Goal: Information Seeking & Learning: Understand process/instructions

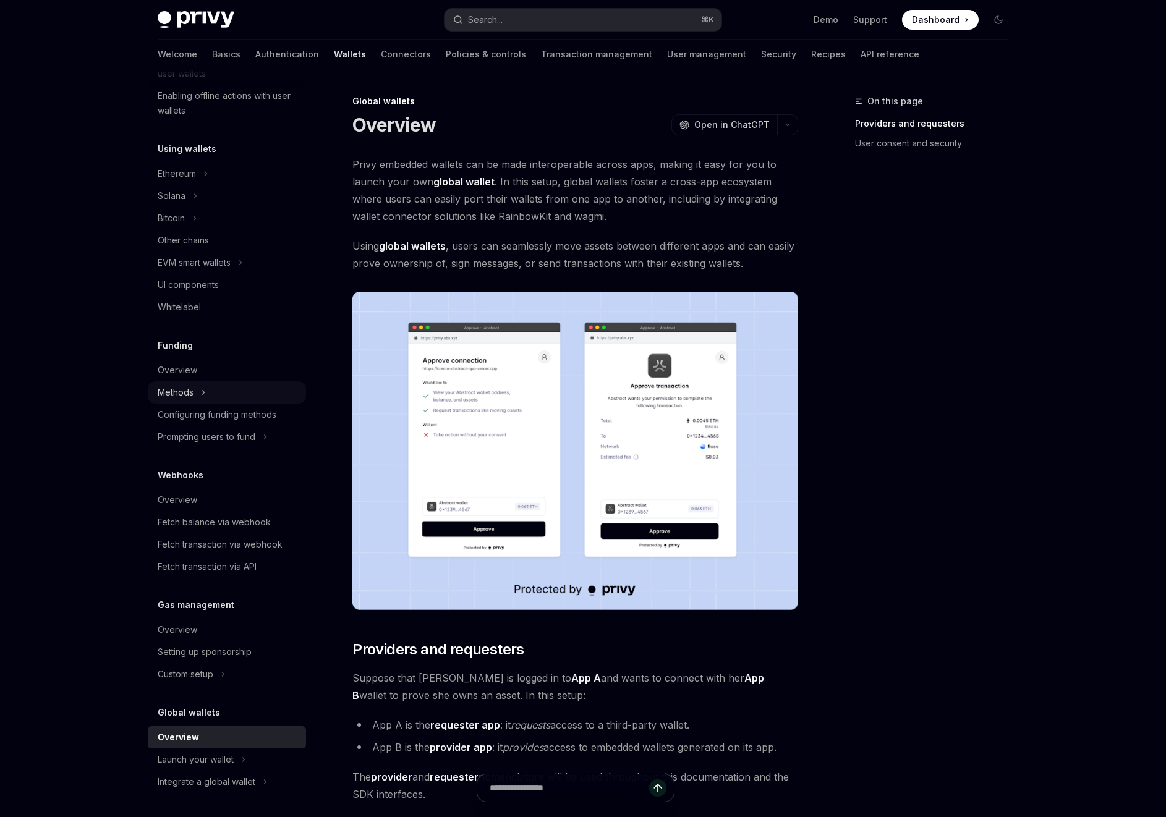
click at [178, 388] on div "Methods" at bounding box center [176, 392] width 36 height 15
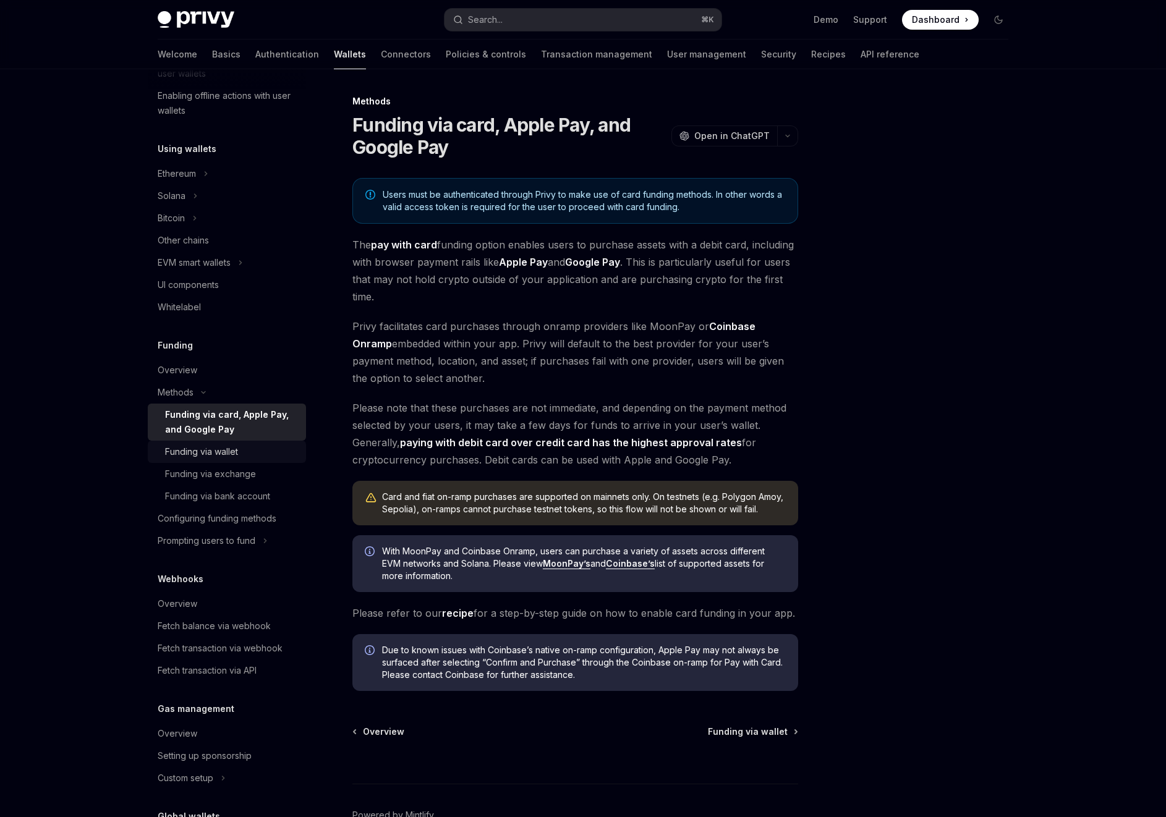
click at [204, 457] on div "Funding via wallet" at bounding box center [201, 452] width 73 height 15
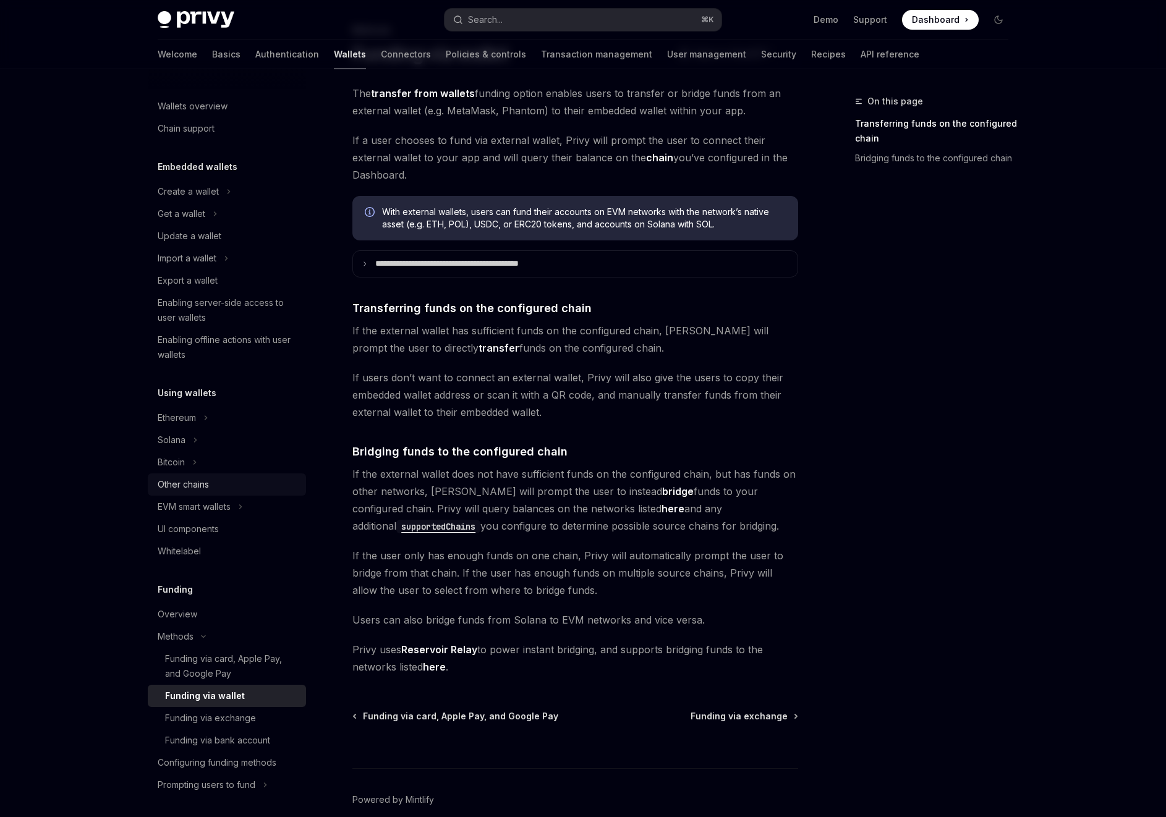
scroll to position [1, 0]
click at [193, 415] on div "Ethereum" at bounding box center [177, 417] width 38 height 15
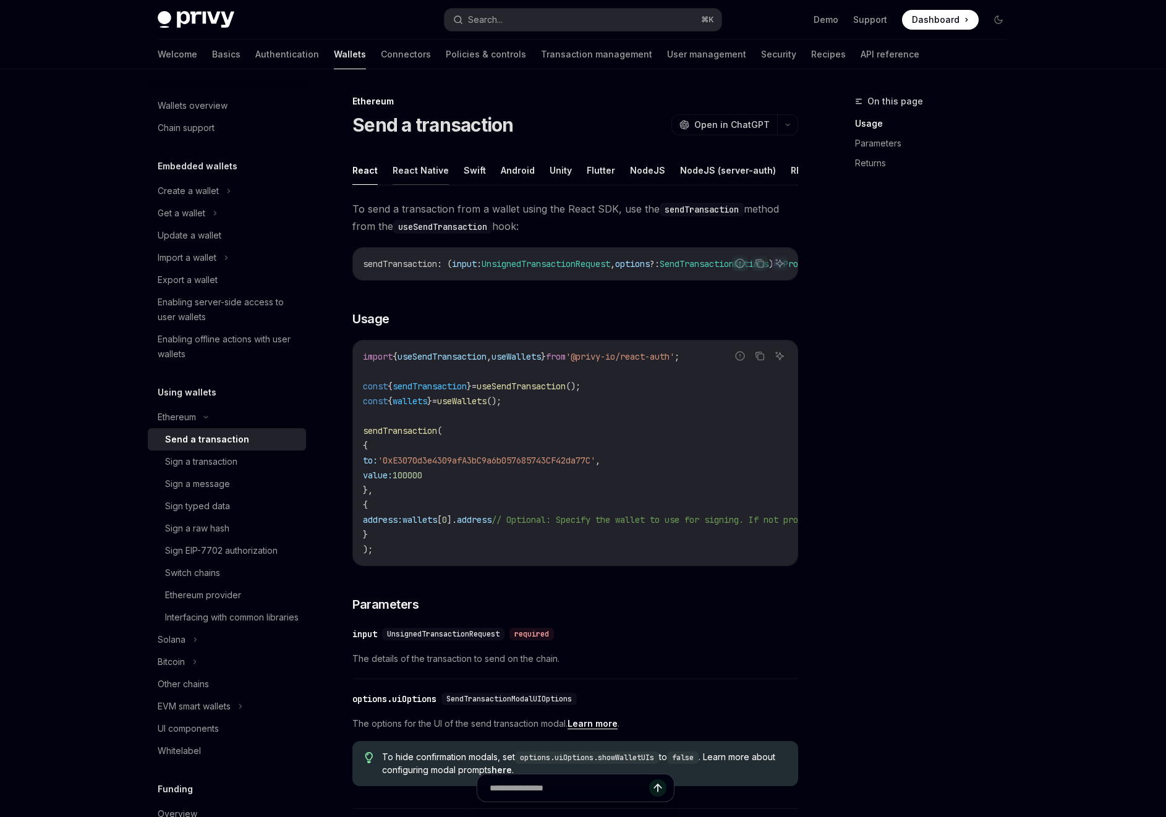
click at [415, 172] on button "React Native" at bounding box center [421, 170] width 56 height 29
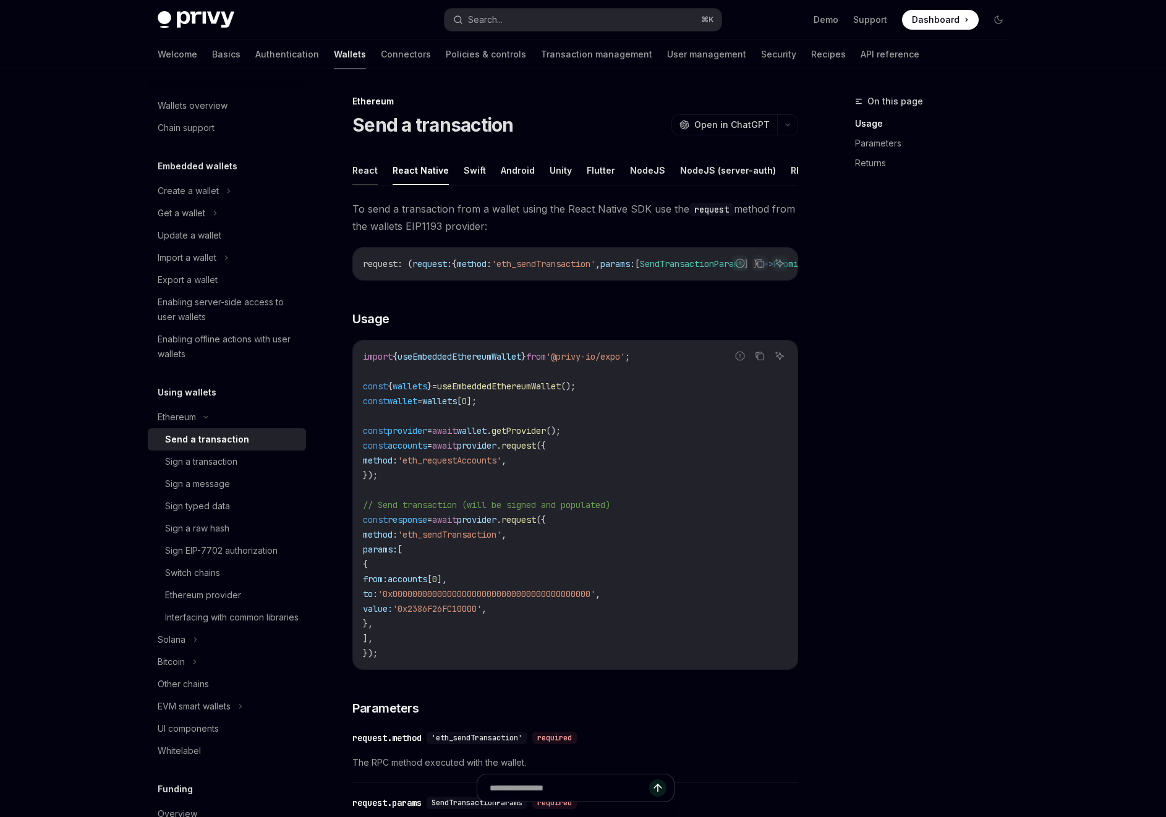
click at [367, 169] on button "React" at bounding box center [364, 170] width 25 height 29
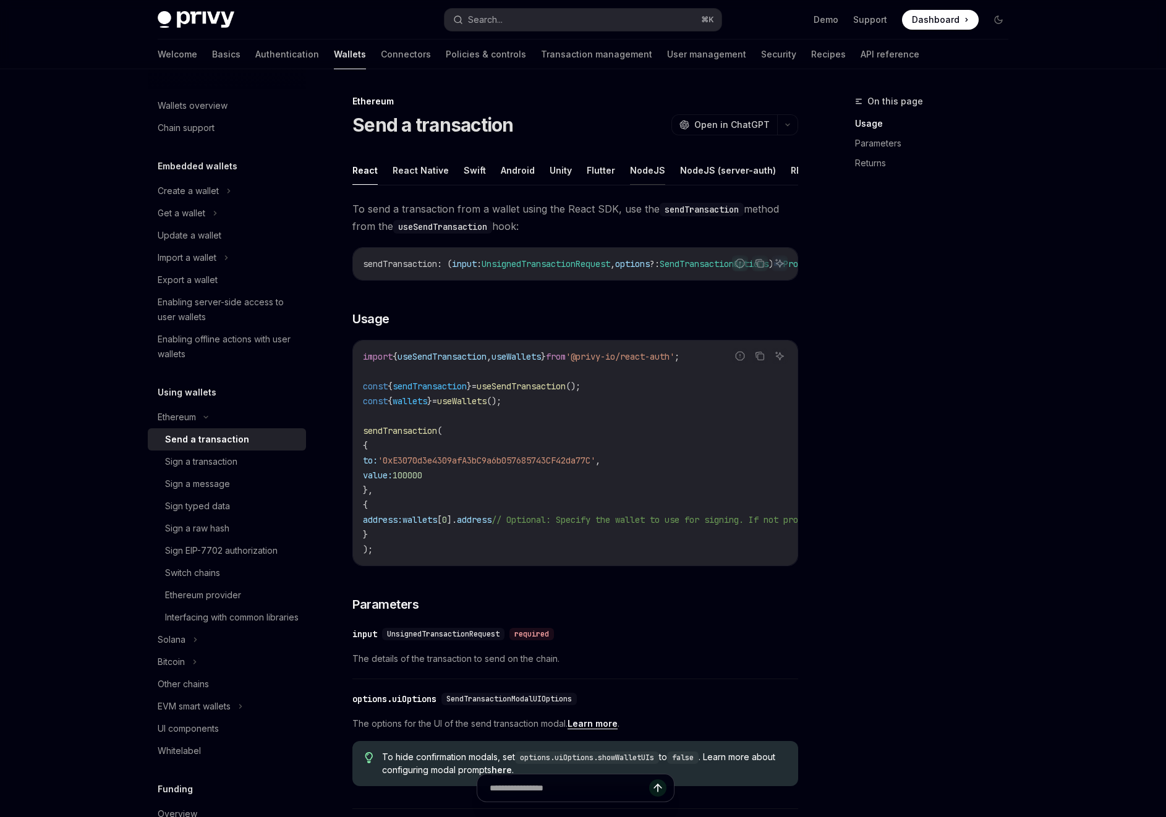
click at [643, 171] on button "NodeJS" at bounding box center [647, 170] width 35 height 29
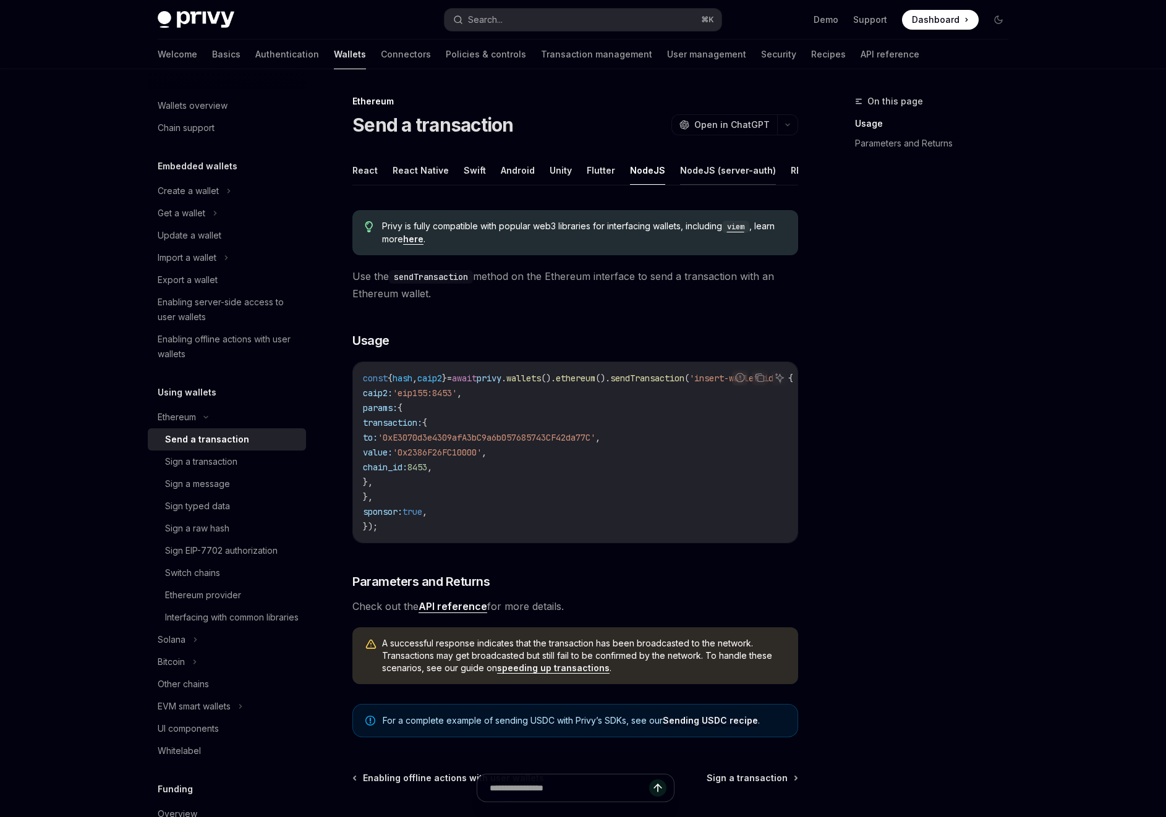
click at [736, 173] on button "NodeJS (server-auth)" at bounding box center [728, 170] width 96 height 29
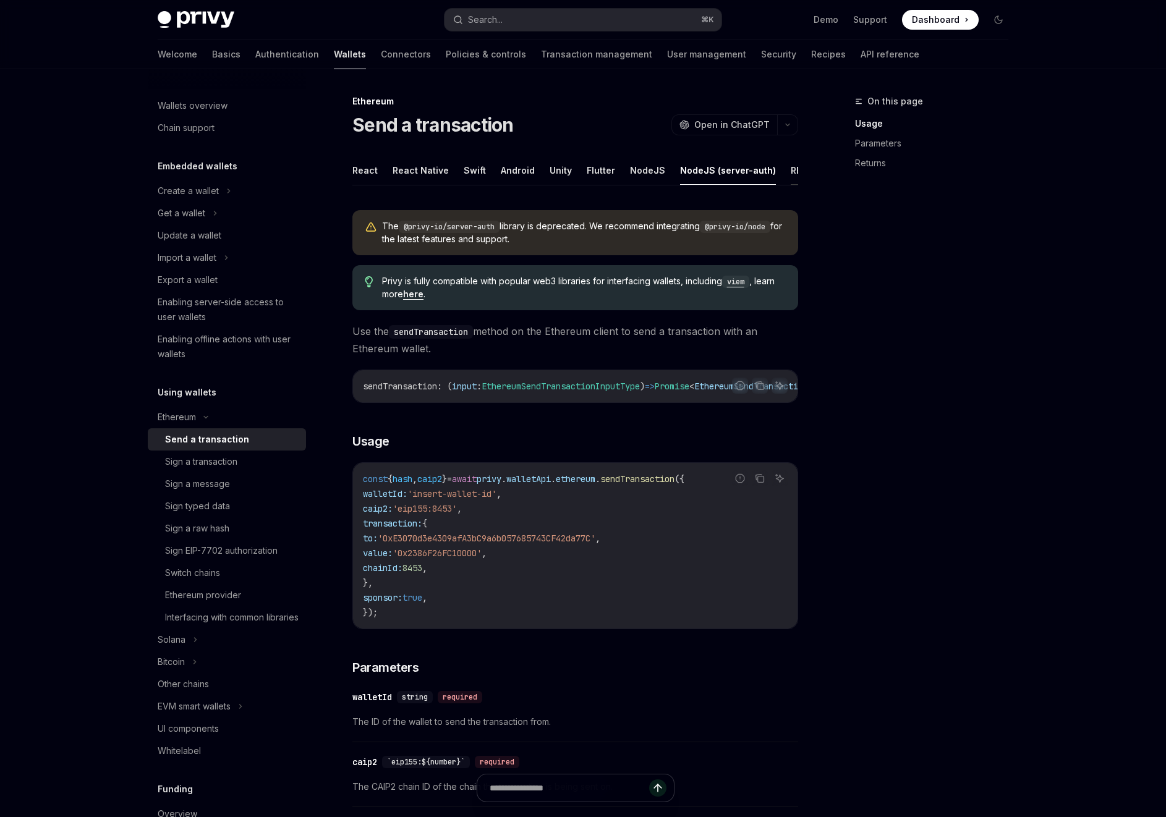
click at [791, 171] on button "REST API" at bounding box center [810, 170] width 39 height 29
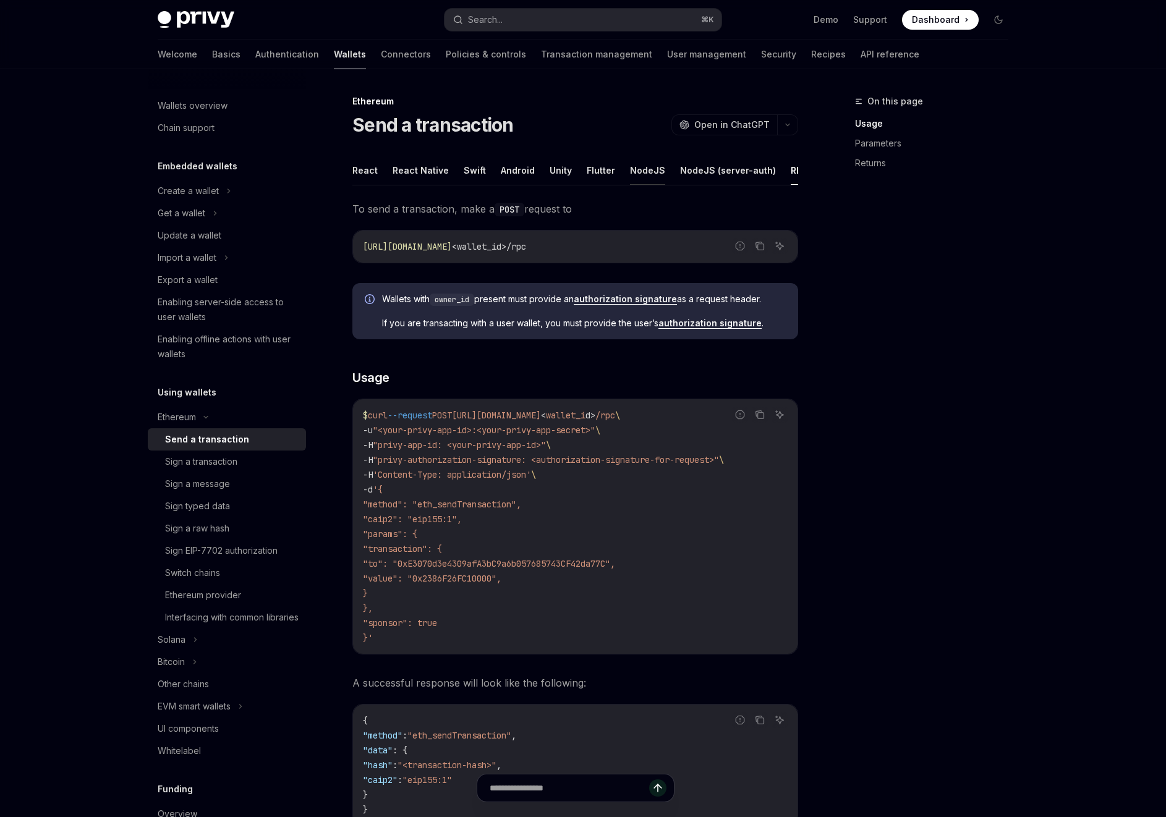
click at [645, 171] on button "NodeJS" at bounding box center [647, 170] width 35 height 29
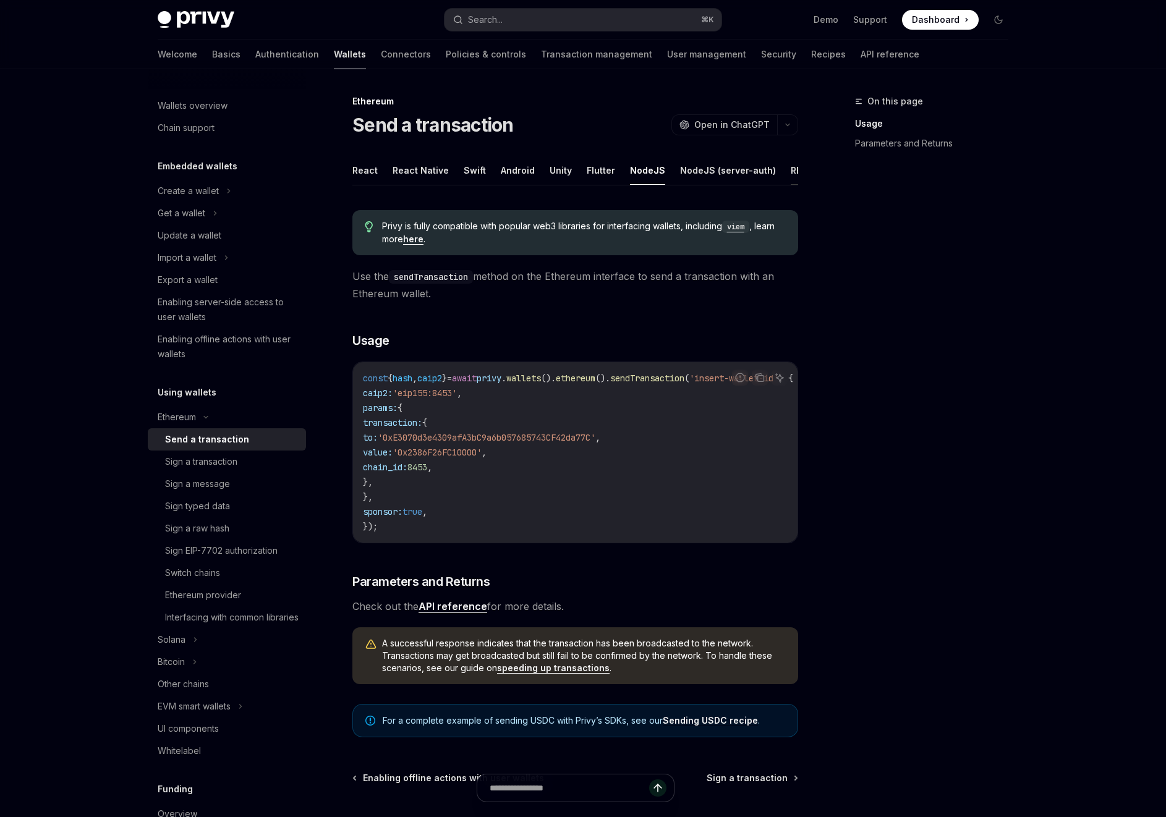
click at [791, 164] on button "REST API" at bounding box center [810, 170] width 39 height 29
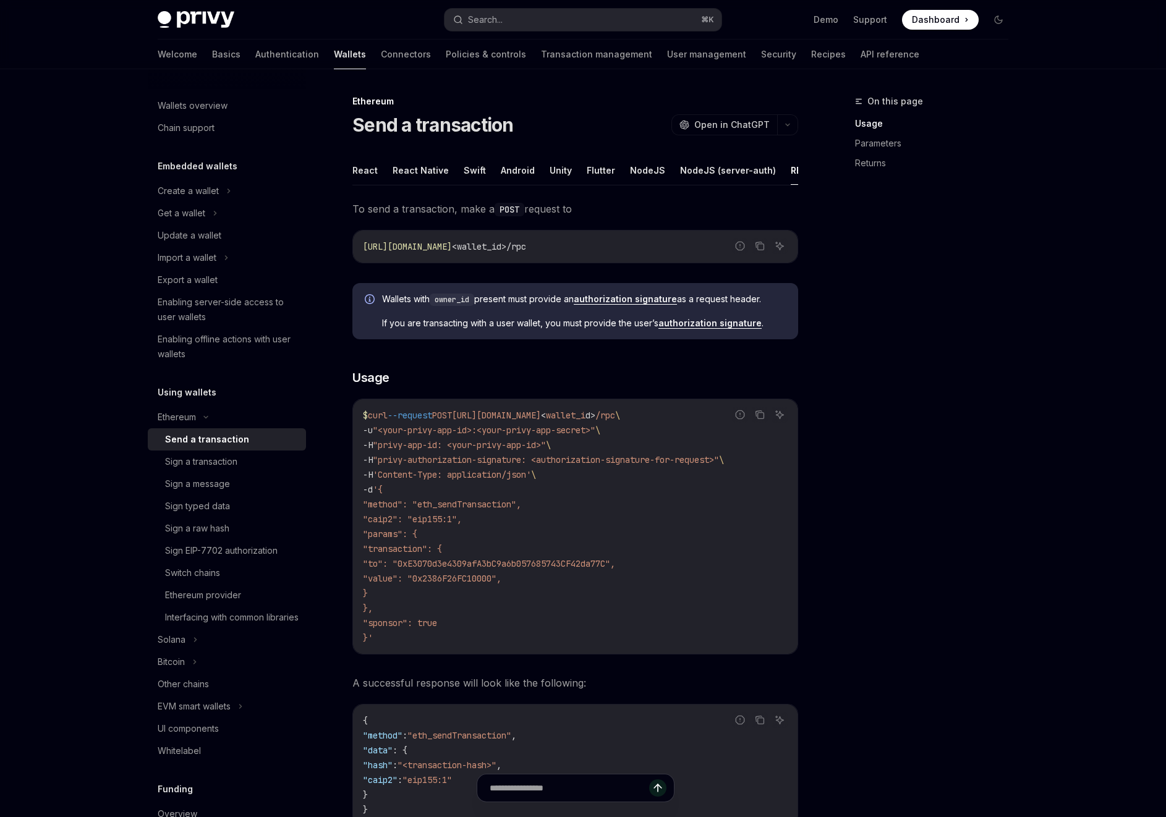
scroll to position [5, 0]
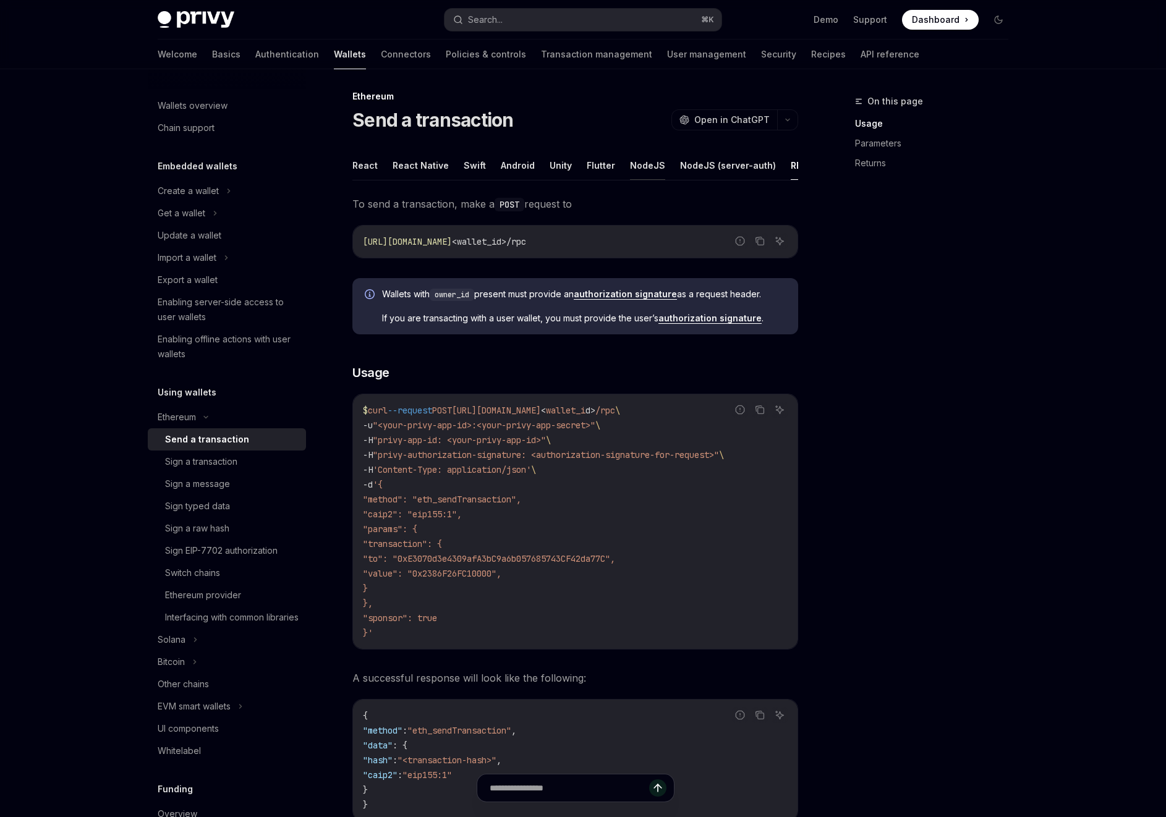
click at [633, 164] on button "NodeJS" at bounding box center [647, 165] width 35 height 29
type textarea "*"
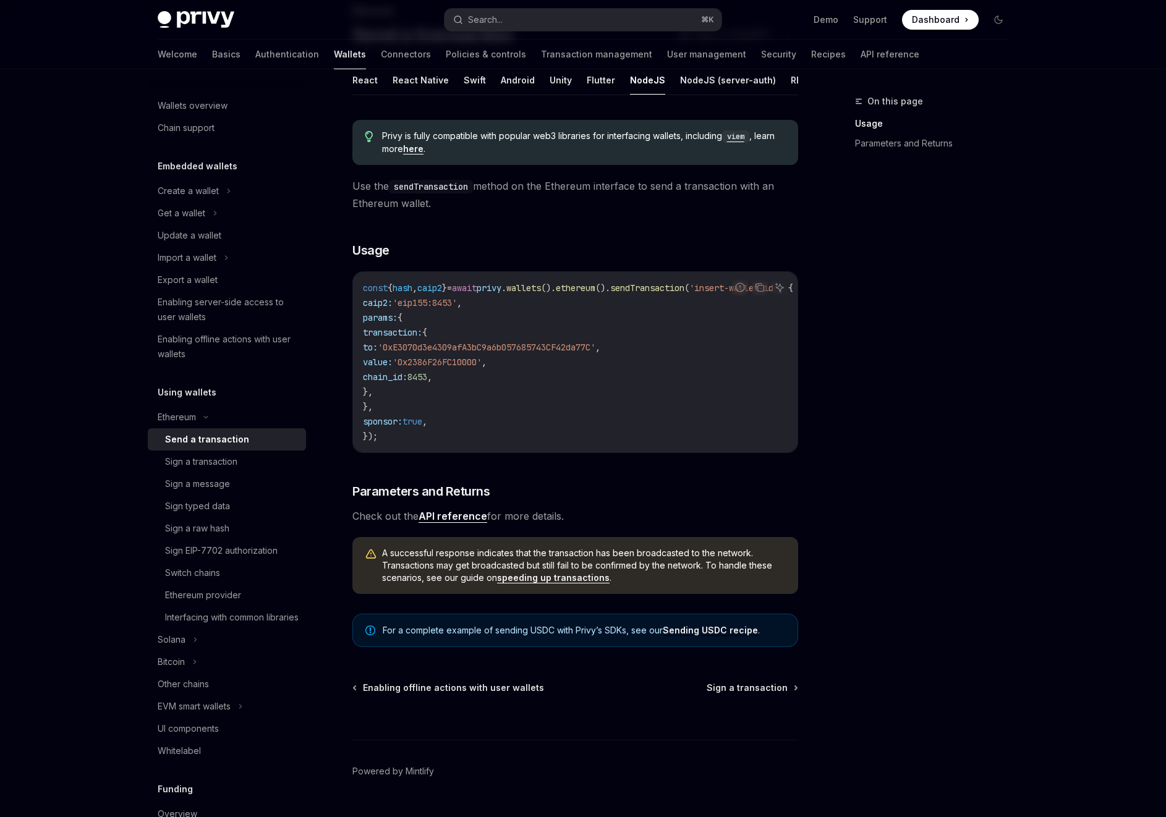
scroll to position [92, 0]
